Goal: Transaction & Acquisition: Purchase product/service

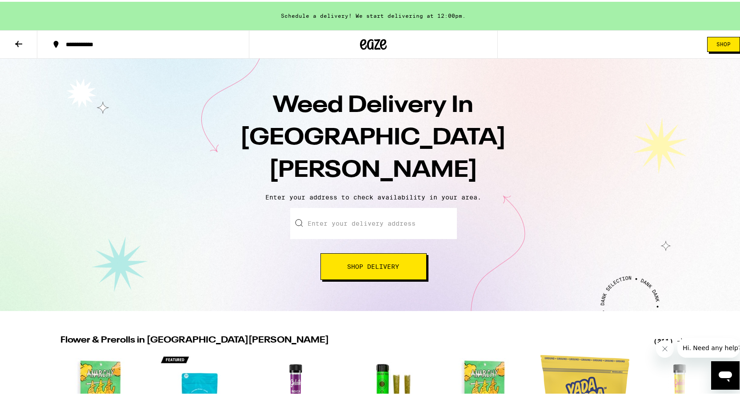
click at [415, 206] on input "Enter your delivery address" at bounding box center [373, 221] width 167 height 31
click at [477, 206] on div "Enter your delivery address Shop Delivery" at bounding box center [373, 242] width 729 height 72
click at [367, 42] on icon at bounding box center [373, 42] width 13 height 11
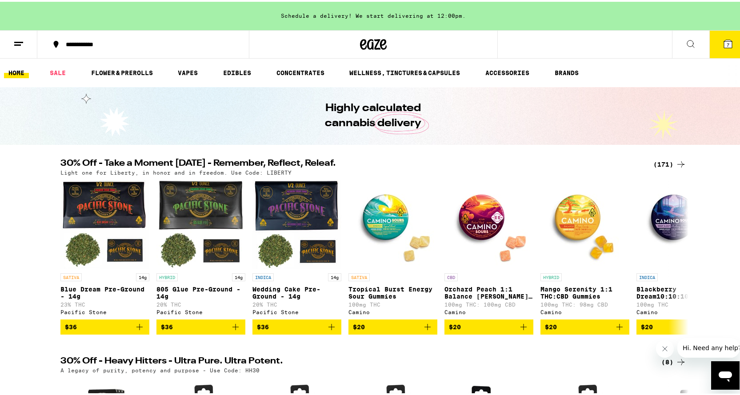
click at [361, 157] on h2 "30% Off - Take a Moment [DATE] - Remember, Reflect, Releaf." at bounding box center [351, 162] width 582 height 11
click at [660, 164] on div "(171)" at bounding box center [669, 162] width 33 height 11
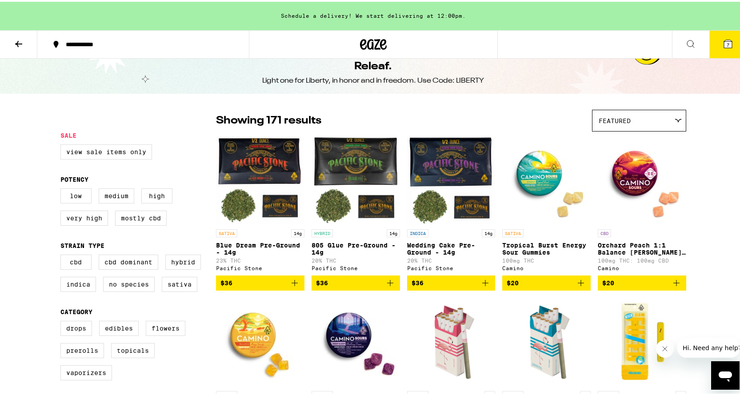
scroll to position [44, 0]
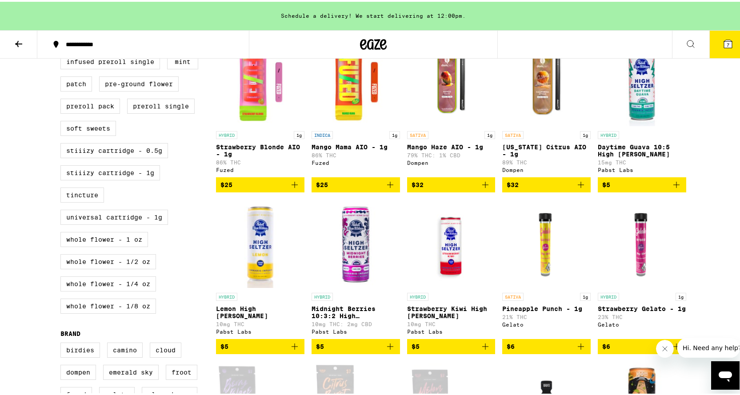
scroll to position [489, 0]
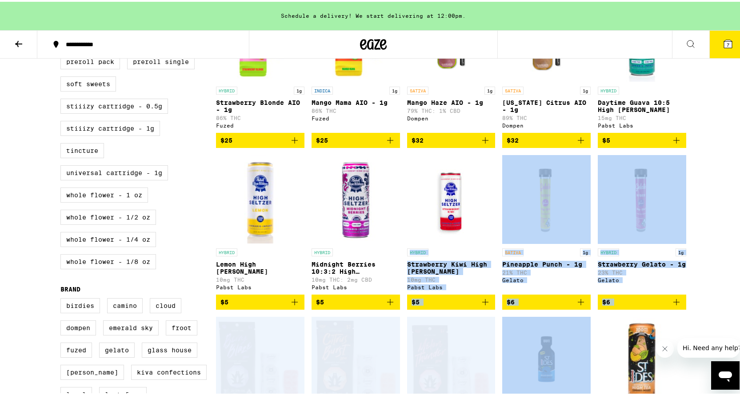
drag, startPoint x: 400, startPoint y: 167, endPoint x: 499, endPoint y: 334, distance: 193.4
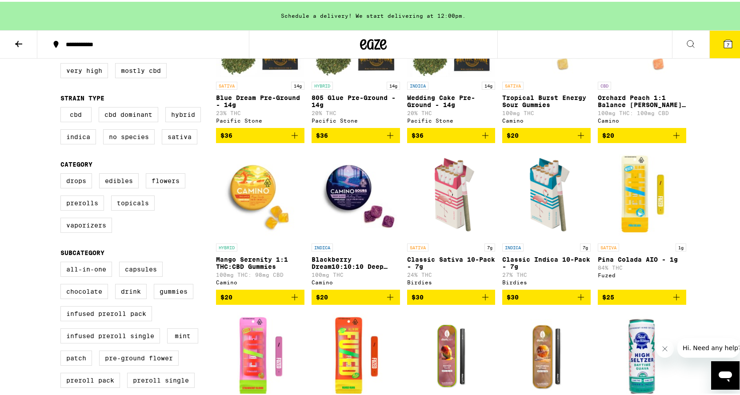
scroll to position [311, 0]
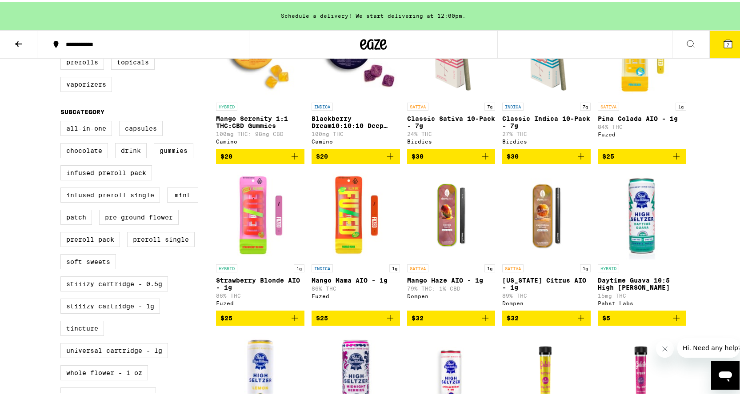
click at [721, 50] on button "7" at bounding box center [727, 43] width 37 height 28
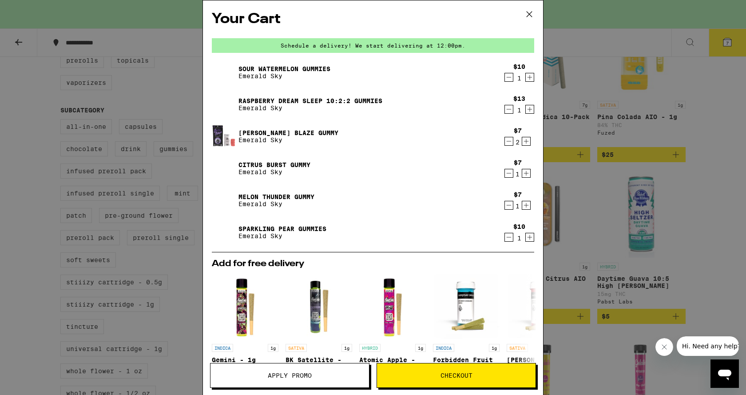
click at [505, 79] on icon "Decrement" at bounding box center [509, 77] width 8 height 11
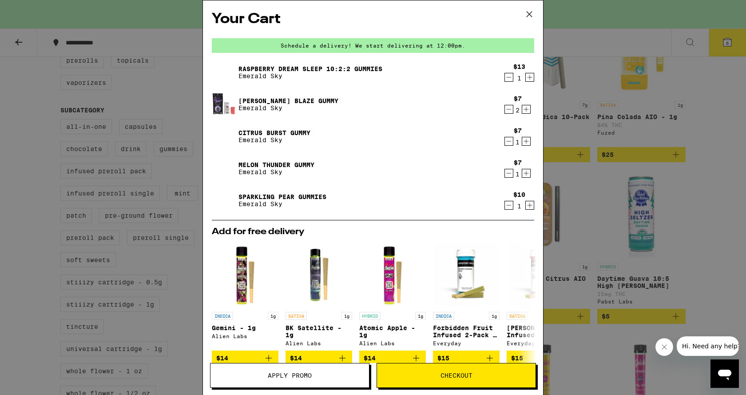
click at [505, 75] on icon "Decrement" at bounding box center [509, 77] width 8 height 11
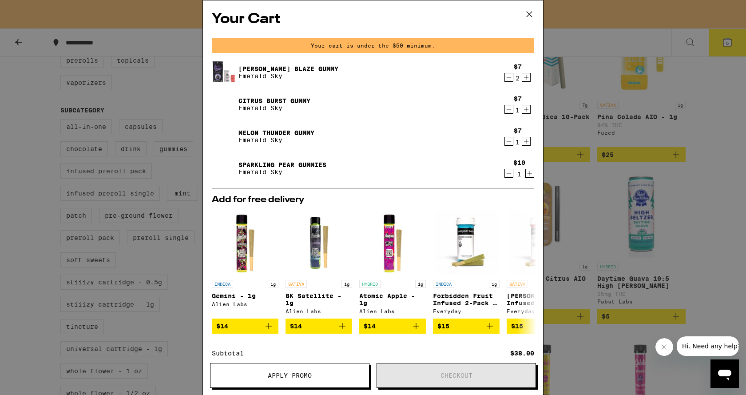
click at [505, 81] on icon "Decrement" at bounding box center [509, 77] width 8 height 11
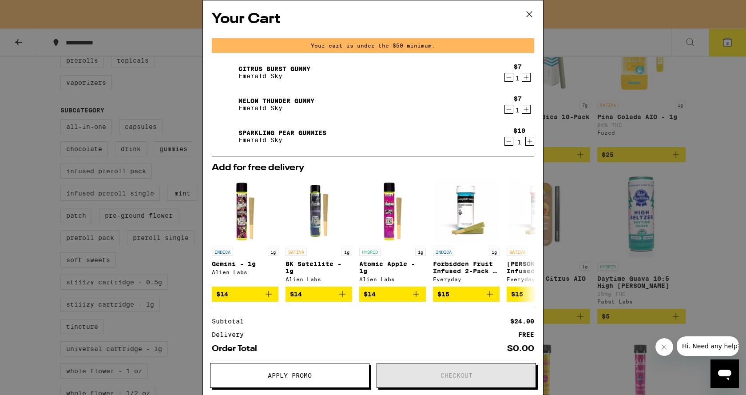
click at [505, 81] on icon "Decrement" at bounding box center [509, 77] width 8 height 11
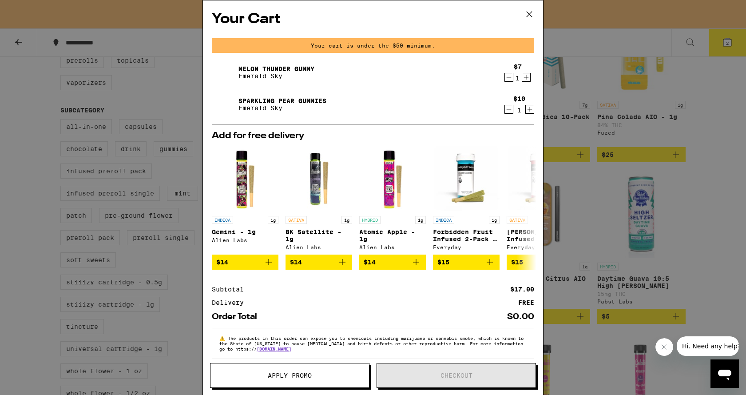
click at [505, 79] on icon "Decrement" at bounding box center [509, 77] width 8 height 11
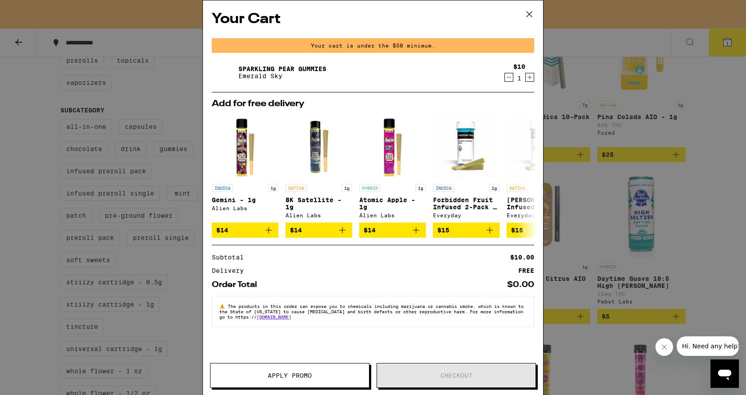
click at [509, 76] on icon "Decrement" at bounding box center [509, 77] width 8 height 11
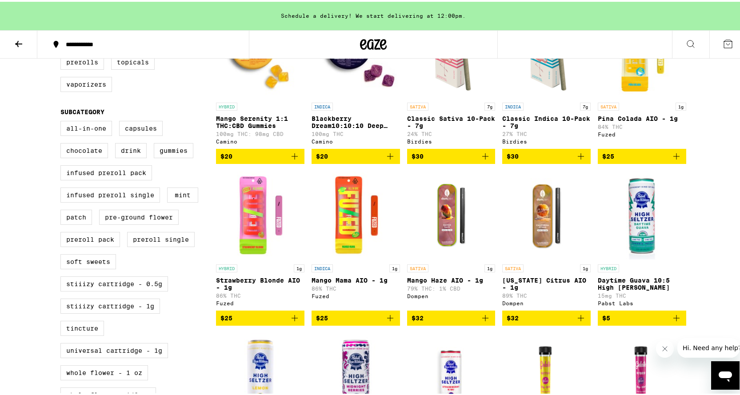
scroll to position [355, 0]
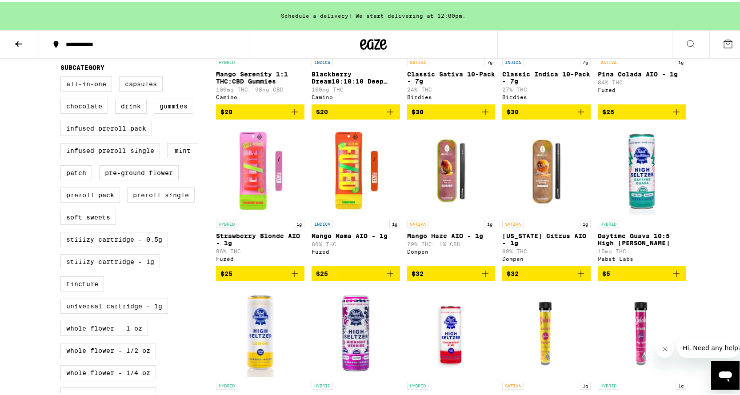
click at [484, 275] on icon "Add to bag" at bounding box center [485, 272] width 6 height 6
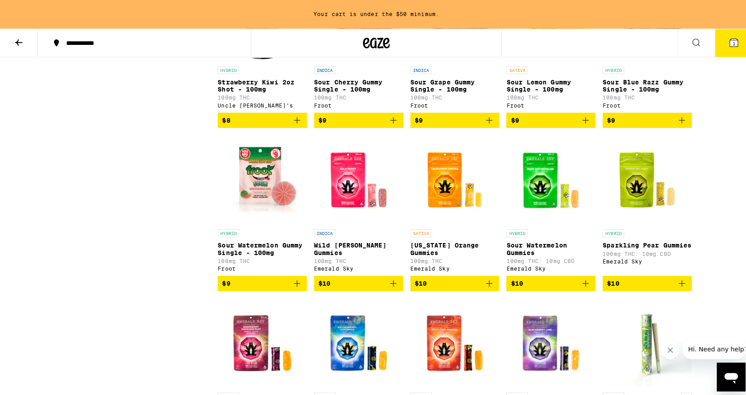
scroll to position [1200, 0]
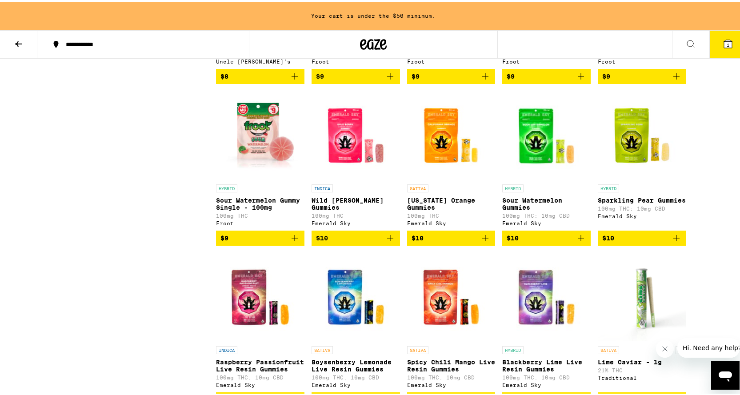
click at [580, 242] on icon "Add to bag" at bounding box center [580, 236] width 11 height 11
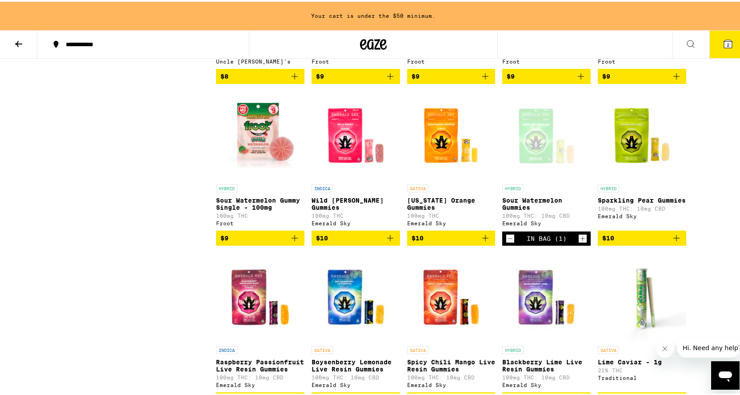
click at [675, 239] on icon "Add to bag" at bounding box center [676, 236] width 6 height 6
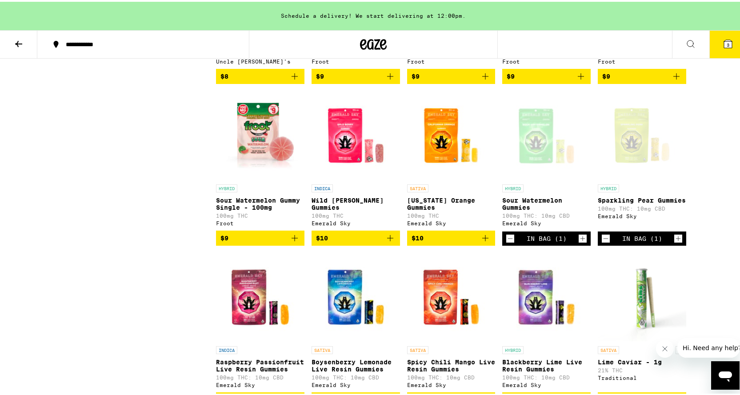
click at [710, 46] on button "3" at bounding box center [727, 43] width 37 height 28
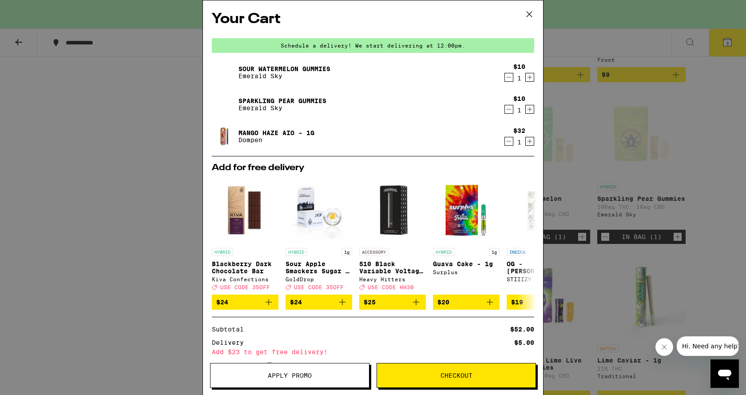
click at [153, 138] on div "Your Cart Schedule a delivery! We start delivering at 12:00pm. Sour Watermelon …" at bounding box center [373, 197] width 746 height 395
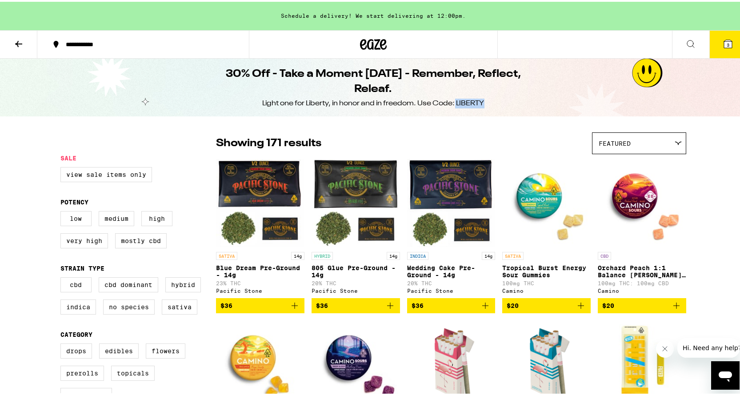
drag, startPoint x: 453, startPoint y: 102, endPoint x: 481, endPoint y: 102, distance: 28.0
click at [481, 102] on div "Light one for Liberty, in honor and in freedom. Use Code: LIBERTY" at bounding box center [374, 102] width 222 height 10
copy div "LIBERTY"
click at [722, 47] on icon at bounding box center [727, 42] width 11 height 11
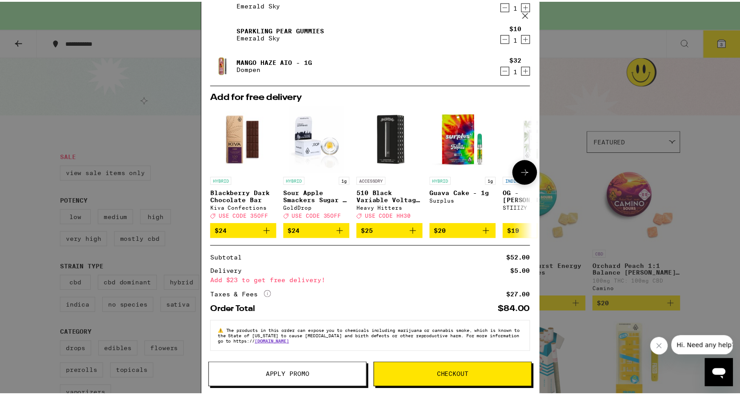
scroll to position [78, 0]
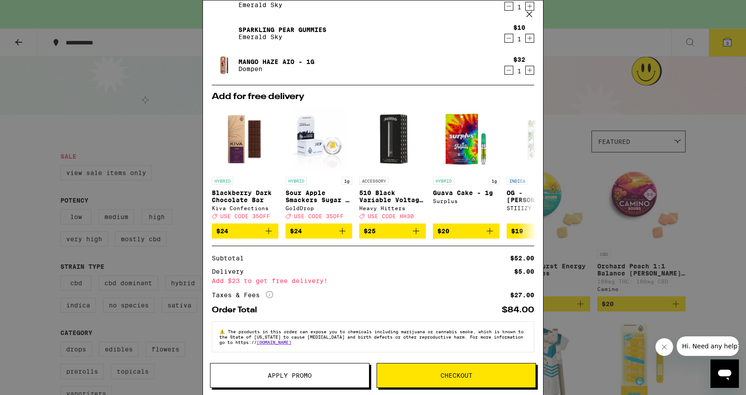
click at [324, 377] on span "Apply Promo" at bounding box center [290, 375] width 159 height 6
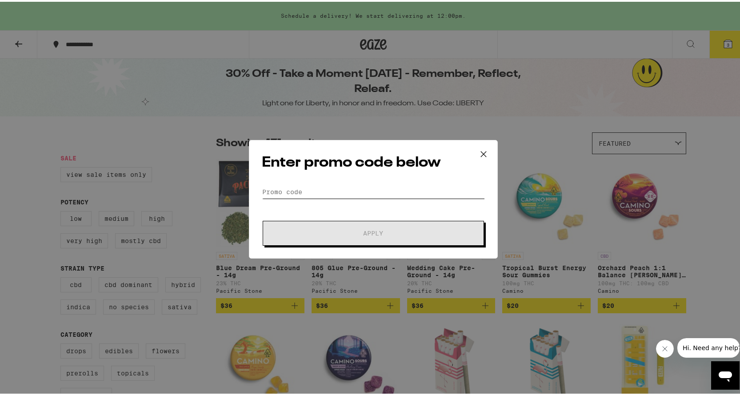
click at [358, 191] on input "Promo Code" at bounding box center [373, 189] width 223 height 13
paste input "LIBERTY"
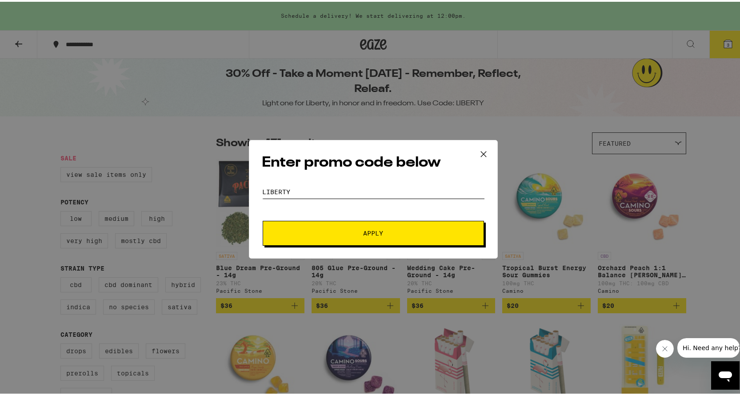
type input "LIBERTY"
click at [375, 224] on button "Apply" at bounding box center [373, 231] width 221 height 25
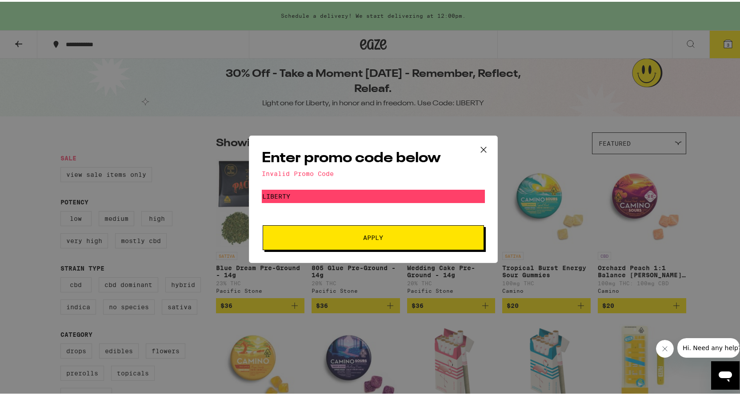
click at [477, 149] on icon at bounding box center [483, 147] width 13 height 13
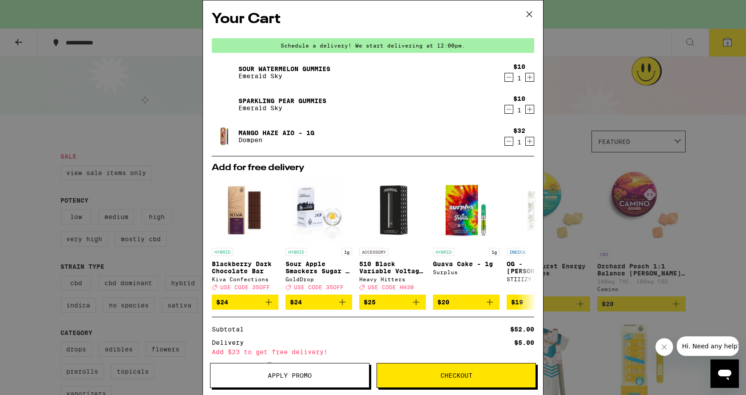
click at [530, 16] on icon at bounding box center [529, 14] width 13 height 13
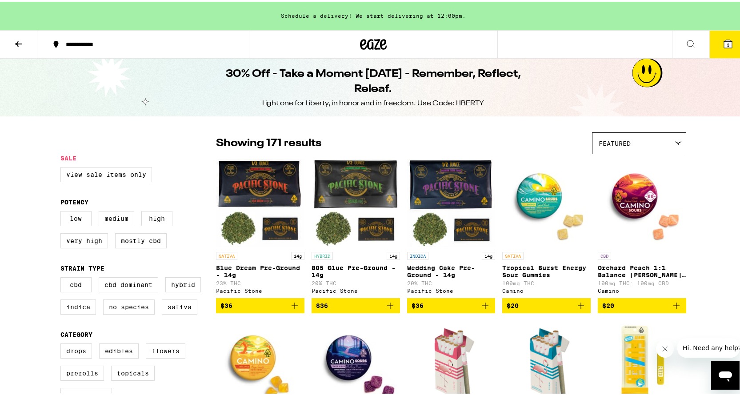
click at [375, 78] on h1 "30% Off - Take a Moment [DATE] - Remember, Reflect, Releaf." at bounding box center [372, 80] width 323 height 30
click at [375, 89] on h1 "30% Off - Take a Moment [DATE] - Remember, Reflect, Releaf." at bounding box center [372, 80] width 323 height 30
click at [374, 53] on div at bounding box center [373, 42] width 249 height 28
click at [372, 45] on icon at bounding box center [373, 42] width 13 height 11
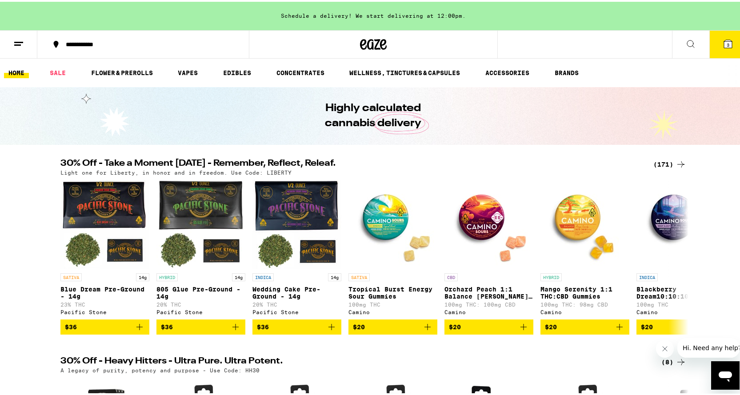
click at [675, 164] on icon at bounding box center [680, 162] width 11 height 11
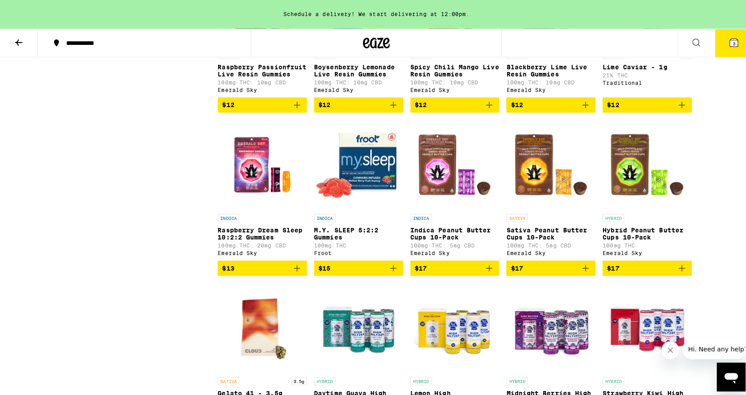
scroll to position [1511, 0]
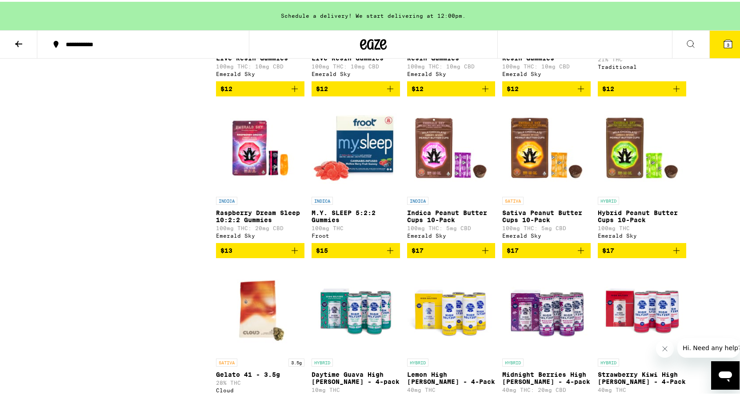
click at [720, 49] on button "3" at bounding box center [727, 43] width 37 height 28
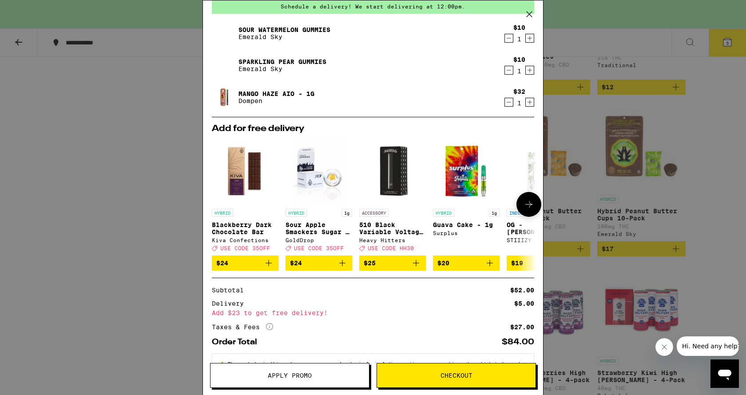
scroll to position [78, 0]
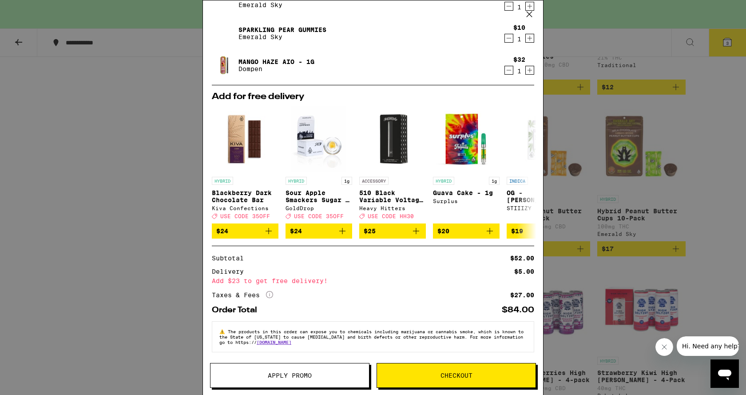
click at [307, 374] on button "Apply Promo" at bounding box center [290, 375] width 160 height 25
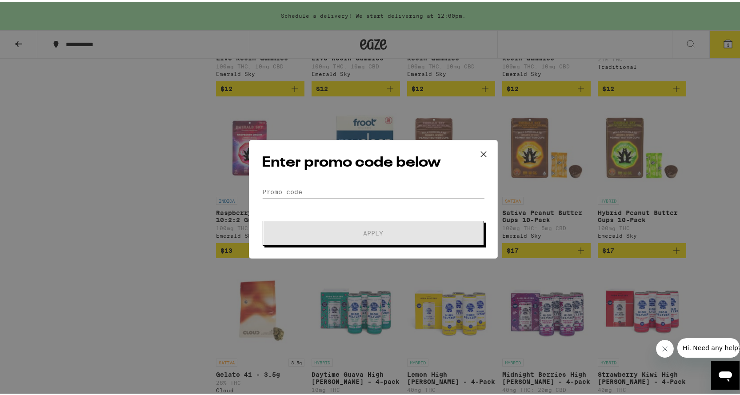
click at [363, 188] on input "Promo Code" at bounding box center [373, 189] width 223 height 13
paste input "LIBERTY"
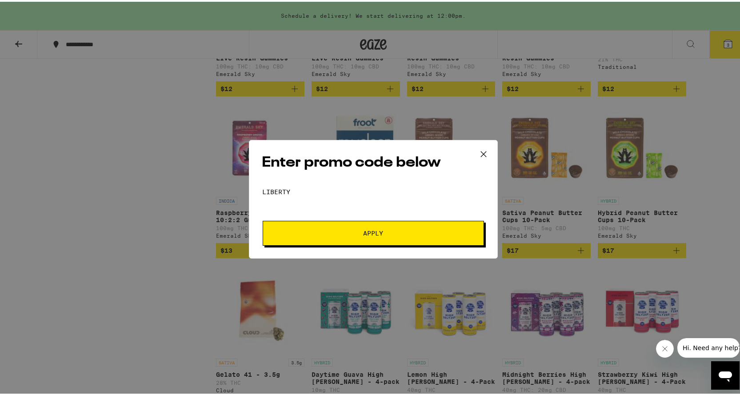
click at [370, 229] on span "Apply" at bounding box center [373, 231] width 20 height 6
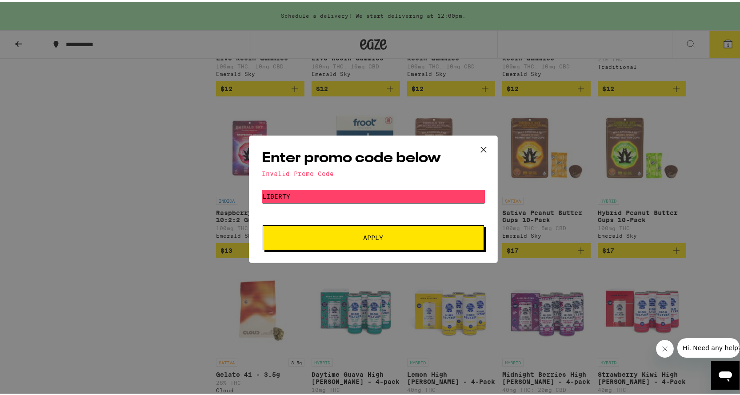
click at [375, 197] on input "LIBERTY" at bounding box center [373, 194] width 223 height 13
click at [363, 239] on span "Apply" at bounding box center [373, 236] width 20 height 6
click at [419, 191] on input "LIBERTY" at bounding box center [373, 194] width 223 height 13
type input "LIBERTy"
click at [393, 230] on button "Apply" at bounding box center [373, 235] width 221 height 25
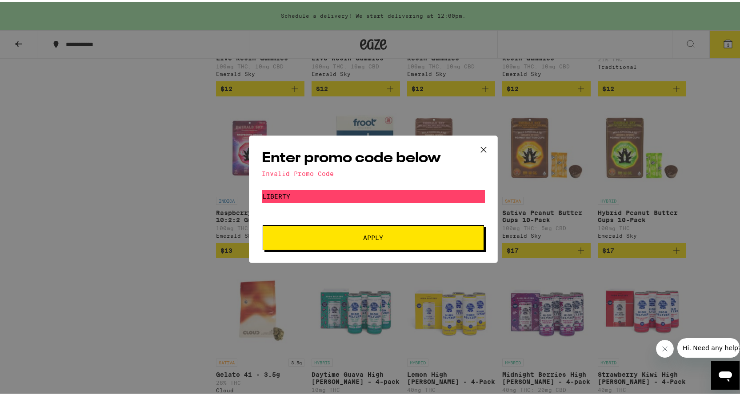
click at [482, 151] on icon at bounding box center [483, 147] width 13 height 13
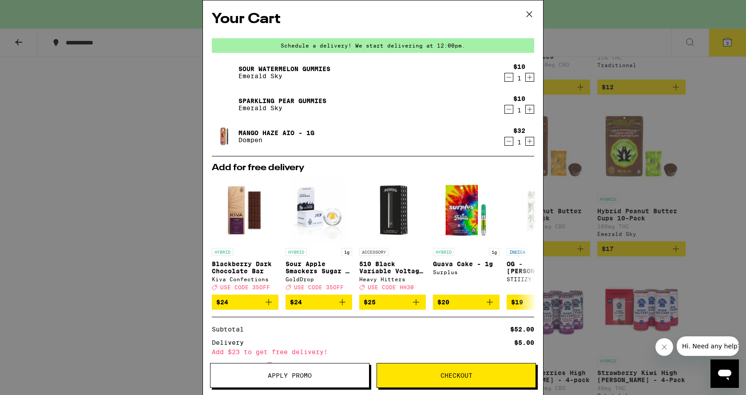
click at [414, 147] on div "Mango Haze AIO - 1g Dompen" at bounding box center [356, 136] width 288 height 25
click at [530, 15] on icon at bounding box center [529, 14] width 13 height 13
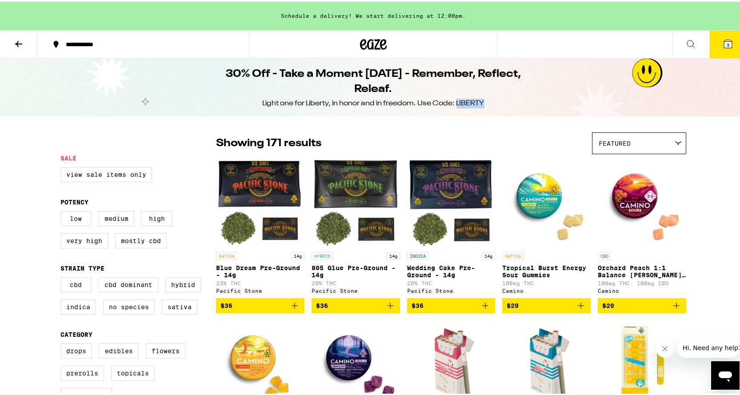
drag, startPoint x: 453, startPoint y: 104, endPoint x: 481, endPoint y: 101, distance: 27.7
click at [481, 101] on div "Light one for Liberty, in honor and in freedom. Use Code: LIBERTY" at bounding box center [374, 102] width 222 height 10
copy div "LIBERTY"
click at [526, 134] on div "Showing 171 results Featured Featured Price: Low to High Price: High to Low" at bounding box center [451, 142] width 470 height 22
click at [727, 48] on button "3" at bounding box center [727, 43] width 37 height 28
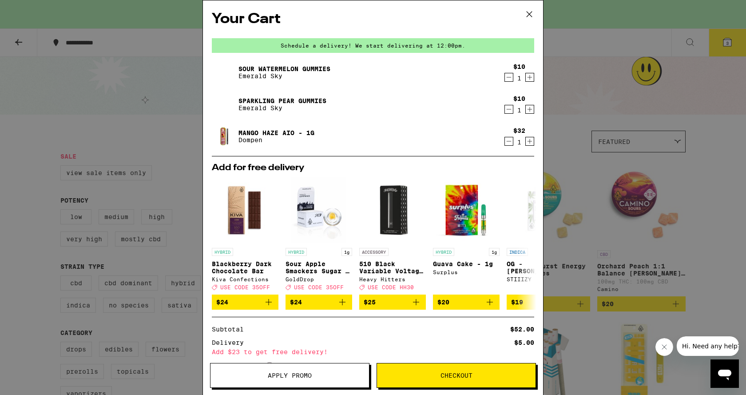
click at [523, 163] on div "Add for free delivery HYBRID Blackberry Dark Chocolate Bar Kiva Confections Dea…" at bounding box center [373, 236] width 323 height 161
click at [307, 375] on span "Apply Promo" at bounding box center [290, 375] width 44 height 6
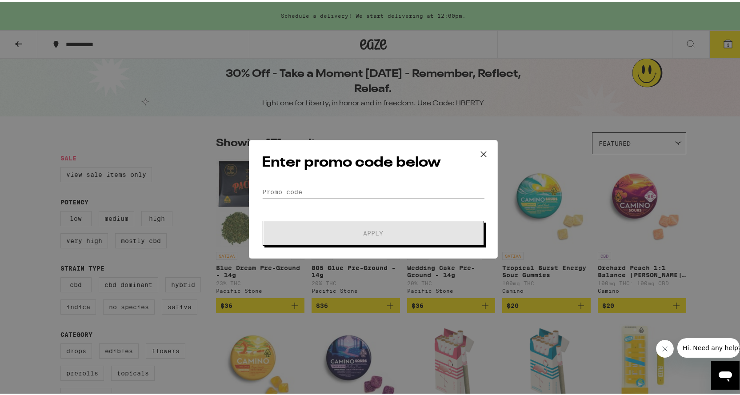
drag, startPoint x: 347, startPoint y: 192, endPoint x: 351, endPoint y: 190, distance: 5.2
click at [347, 192] on input "Promo Code" at bounding box center [373, 189] width 223 height 13
paste input "LIBERTY"
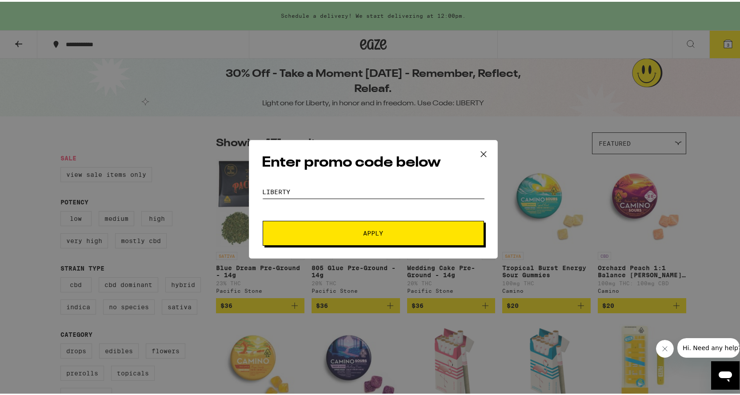
type input "LIBERTY"
click at [373, 227] on button "Apply" at bounding box center [373, 231] width 221 height 25
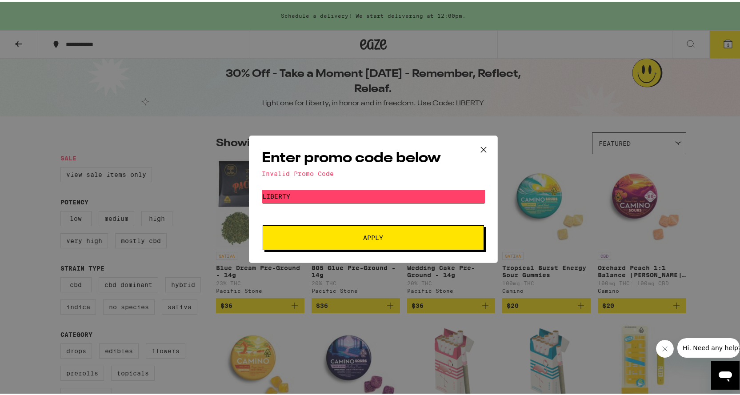
click at [377, 195] on input "LIBERTY" at bounding box center [373, 194] width 223 height 13
click at [480, 146] on icon at bounding box center [483, 147] width 13 height 13
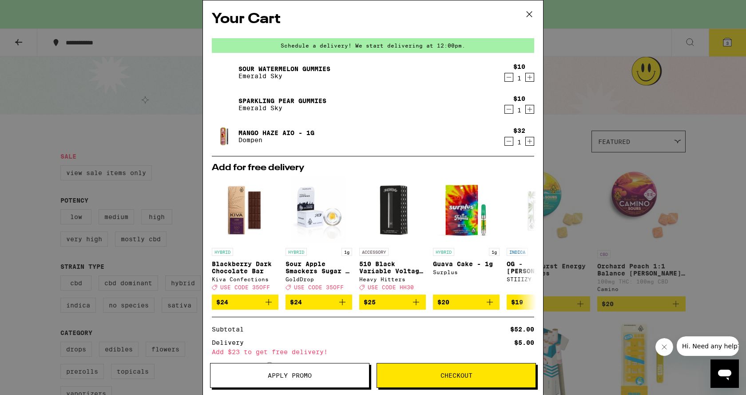
click at [532, 12] on icon at bounding box center [529, 14] width 5 height 5
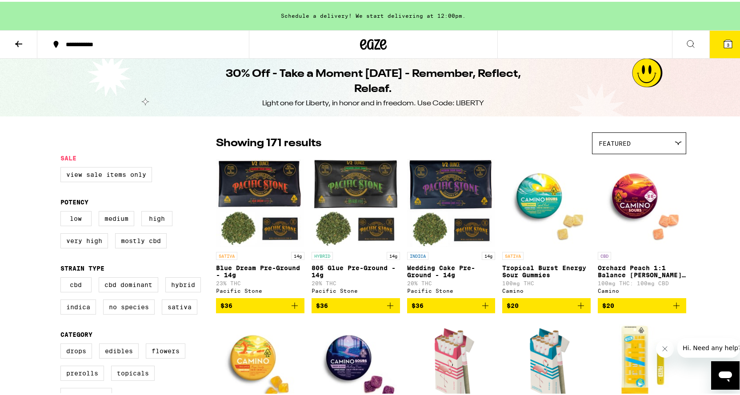
click at [730, 47] on button "3" at bounding box center [727, 43] width 37 height 28
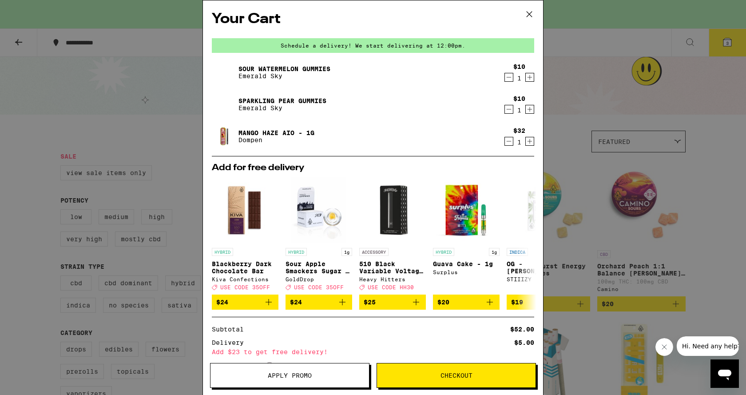
click at [428, 147] on div "Mango Haze AIO - 1g Dompen" at bounding box center [356, 136] width 288 height 25
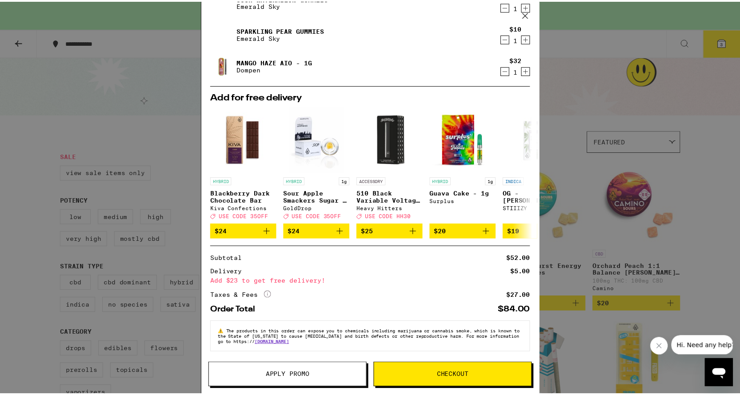
scroll to position [78, 0]
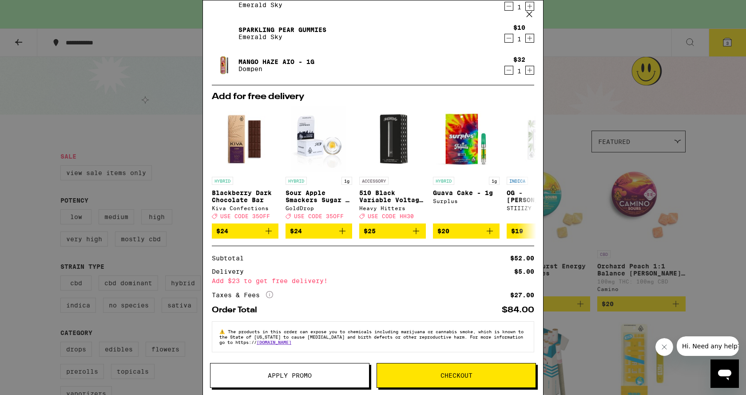
click at [726, 171] on div "Your Cart Schedule a delivery! We start delivering at 12:00pm. Sour Watermelon …" at bounding box center [373, 197] width 746 height 395
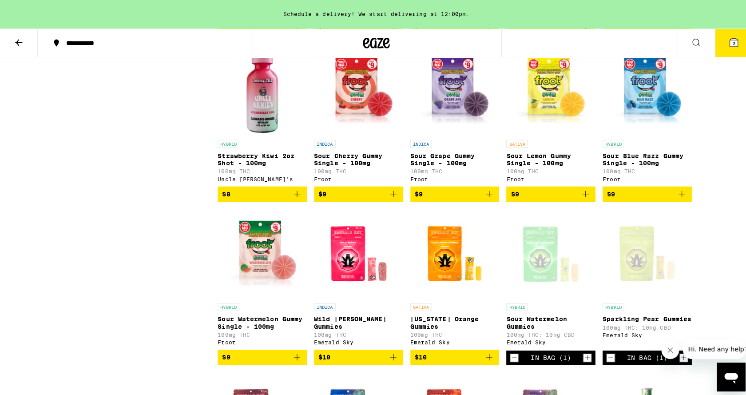
scroll to position [1111, 0]
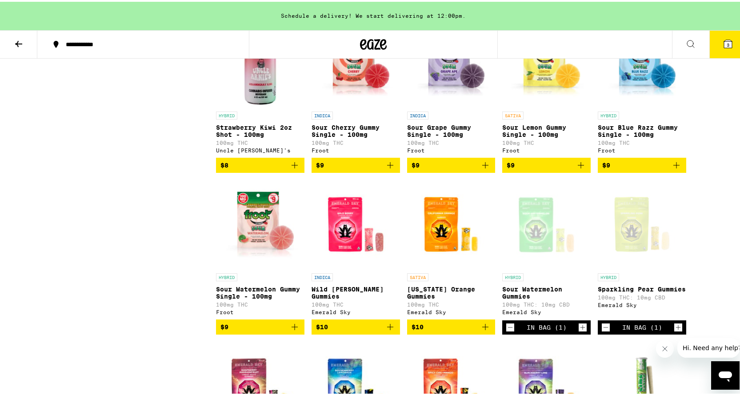
click at [677, 169] on icon "Add to bag" at bounding box center [676, 163] width 11 height 11
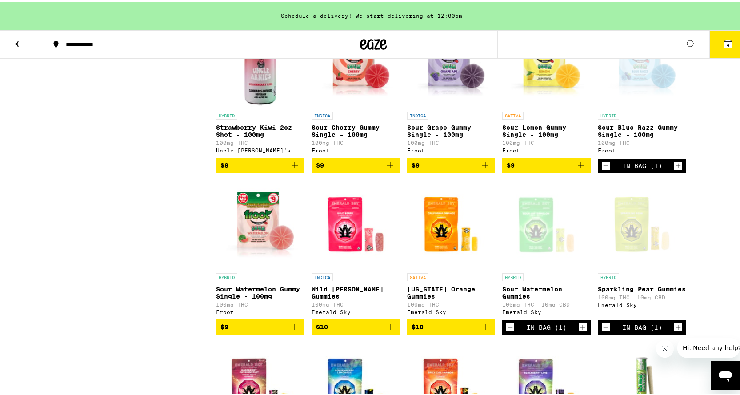
click at [722, 47] on icon at bounding box center [727, 42] width 11 height 11
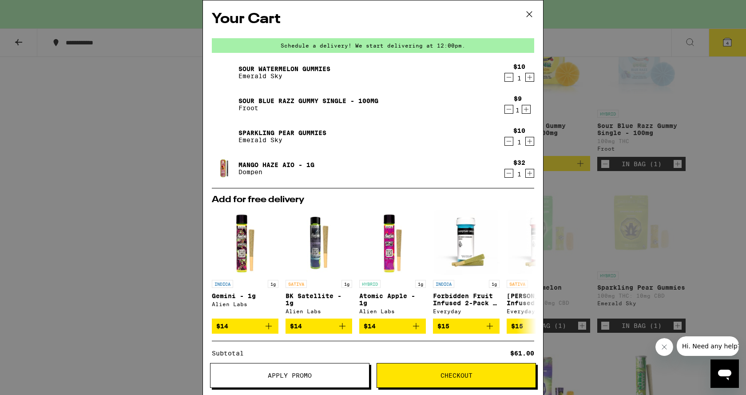
click at [528, 190] on div "Your Cart Schedule a delivery! We start delivering at 12:00pm. Sour Watermelon …" at bounding box center [373, 184] width 340 height 368
click at [534, 180] on div "Your Cart Schedule a delivery! We start delivering at 12:00pm. Sour Watermelon …" at bounding box center [373, 184] width 340 height 368
click at [532, 176] on div "Your Cart Schedule a delivery! We start delivering at 12:00pm. Sour Watermelon …" at bounding box center [373, 184] width 340 height 368
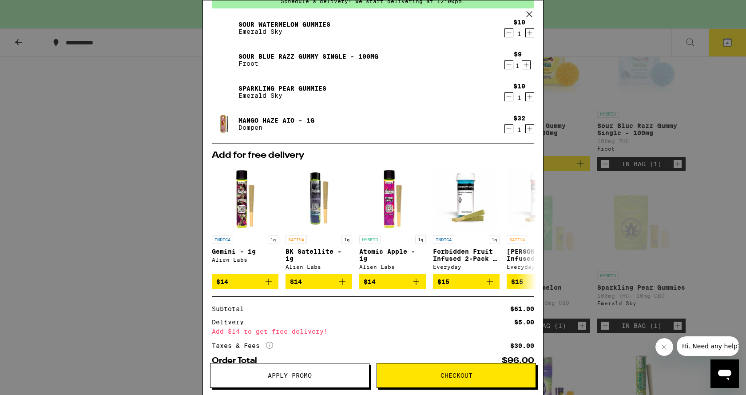
scroll to position [100, 0]
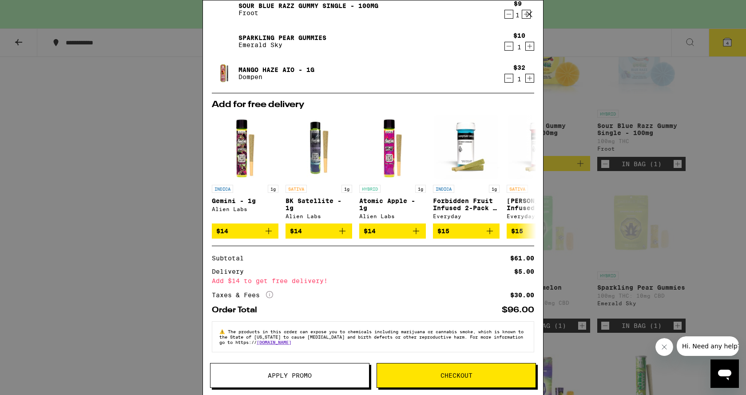
click at [291, 379] on button "Apply Promo" at bounding box center [290, 375] width 160 height 25
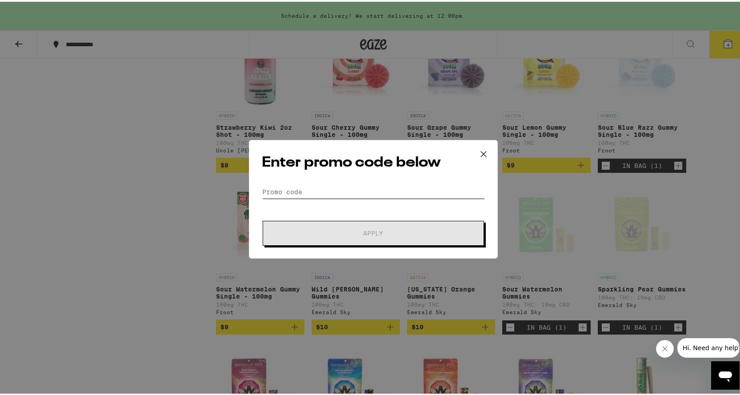
click at [355, 195] on input "Promo Code" at bounding box center [373, 189] width 223 height 13
paste input "LIBERTY"
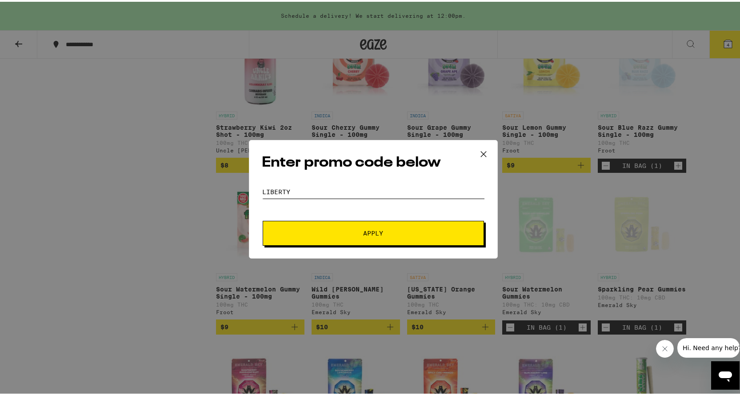
type input "LIBERTY"
click at [357, 227] on button "Apply" at bounding box center [373, 231] width 221 height 25
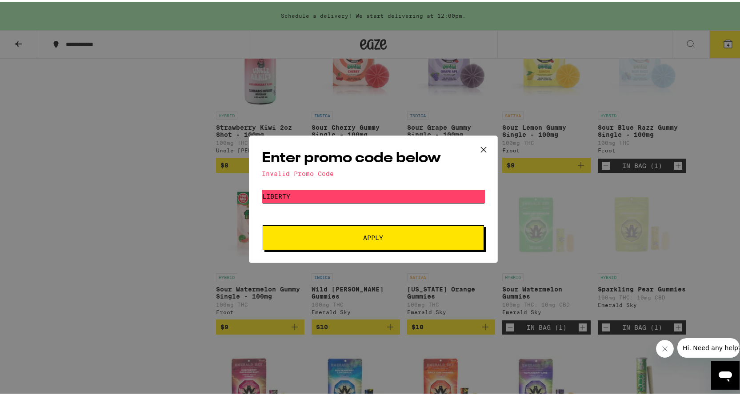
click at [311, 189] on input "LIBERTY" at bounding box center [373, 194] width 223 height 13
click at [351, 238] on span "Apply" at bounding box center [373, 236] width 160 height 6
click at [482, 147] on icon at bounding box center [483, 147] width 13 height 13
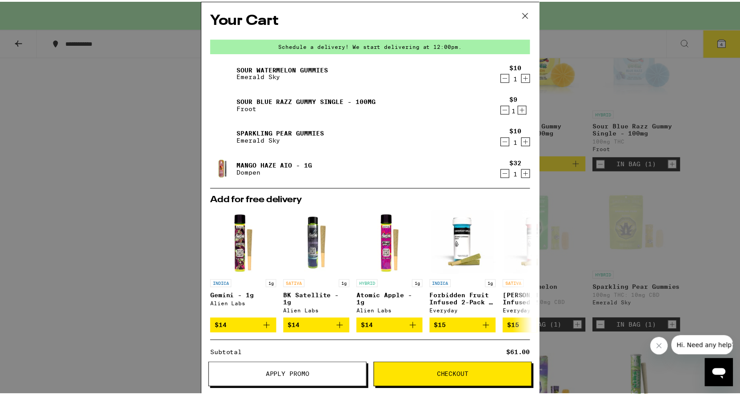
scroll to position [100, 0]
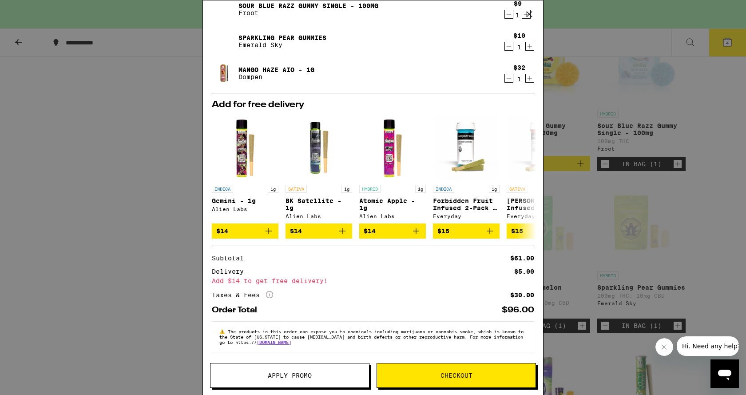
click at [532, 16] on icon at bounding box center [529, 14] width 13 height 13
